Goal: Task Accomplishment & Management: Manage account settings

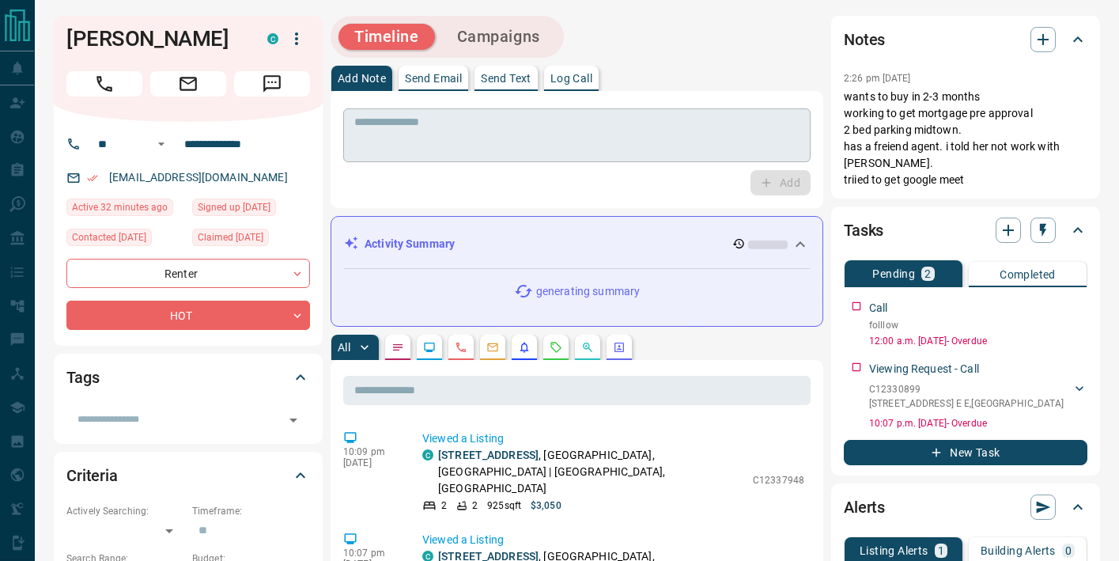
click at [442, 147] on textarea at bounding box center [576, 135] width 445 height 40
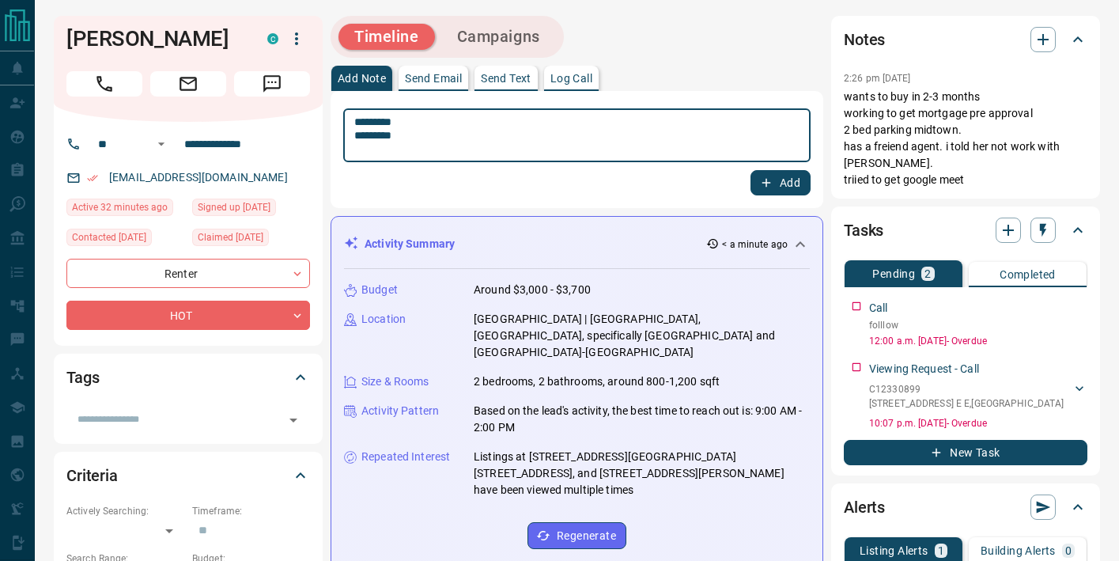
type textarea "********* *********"
click at [773, 182] on icon "button" at bounding box center [766, 183] width 14 height 14
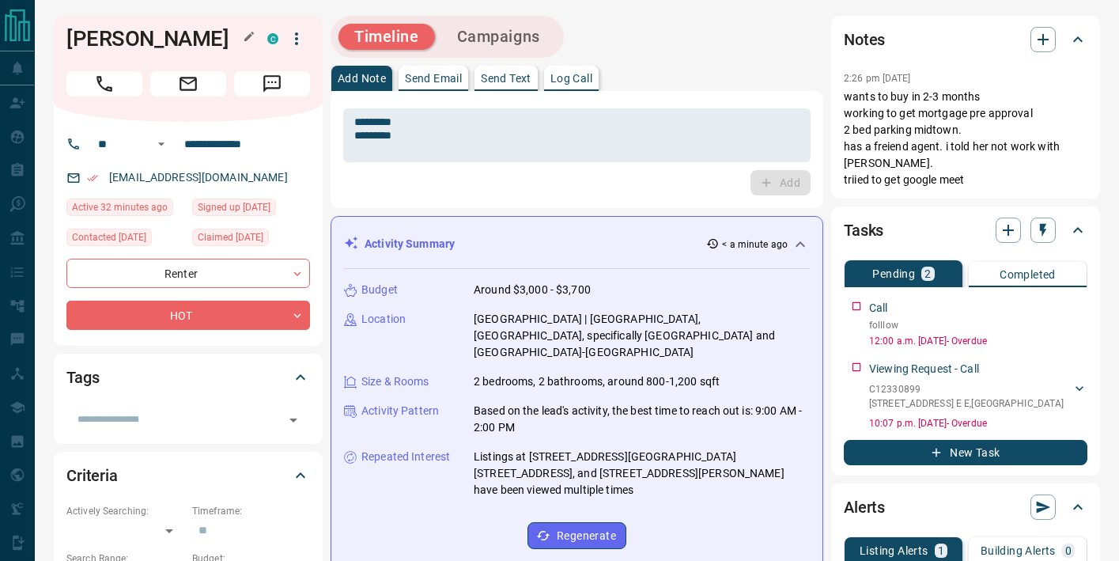
click at [153, 36] on h1 "[PERSON_NAME]" at bounding box center [154, 38] width 177 height 25
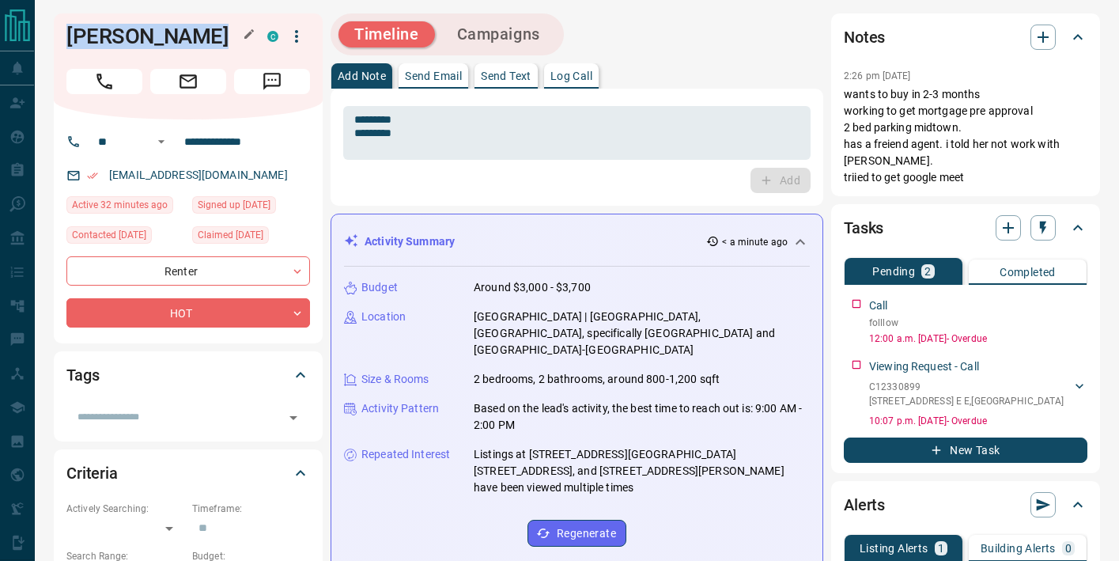
click at [153, 36] on h1 "[PERSON_NAME]" at bounding box center [154, 36] width 177 height 25
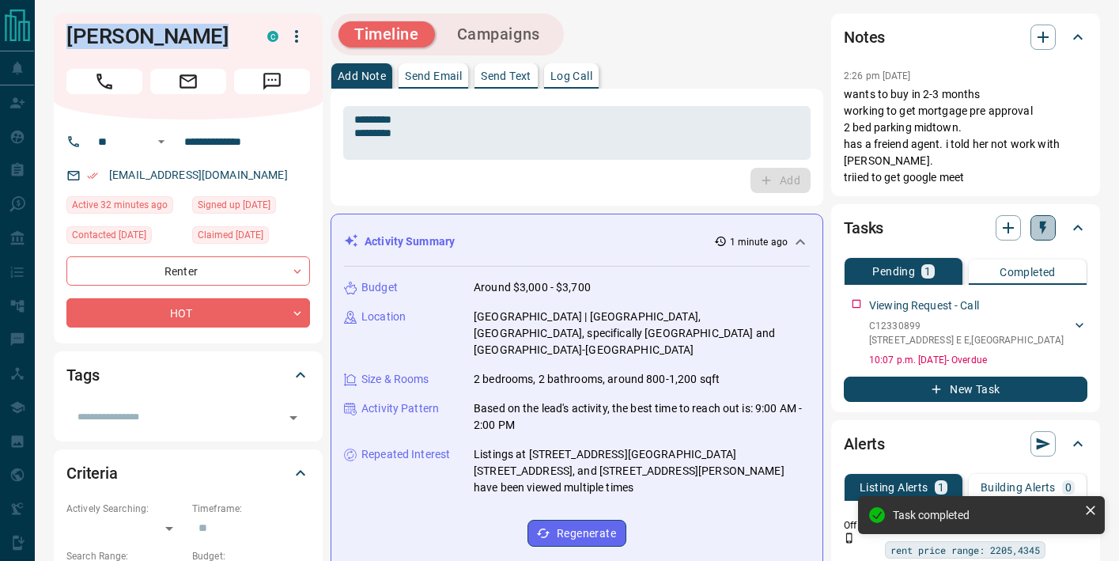
click at [1043, 230] on icon "button" at bounding box center [1043, 228] width 6 height 13
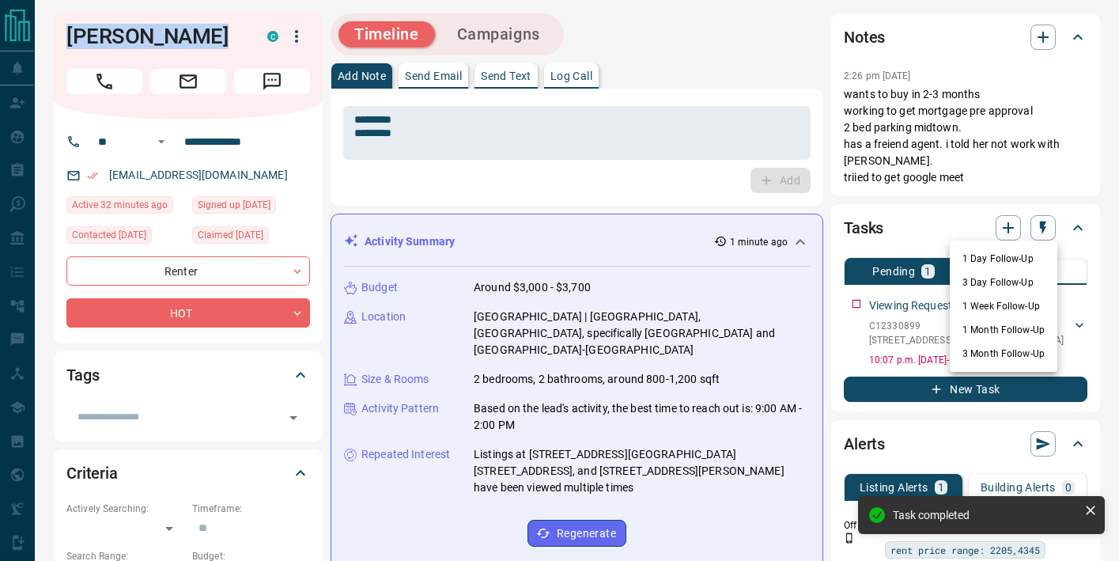
click at [1028, 283] on li "3 Day Follow-Up" at bounding box center [1004, 283] width 108 height 24
